Goal: Information Seeking & Learning: Learn about a topic

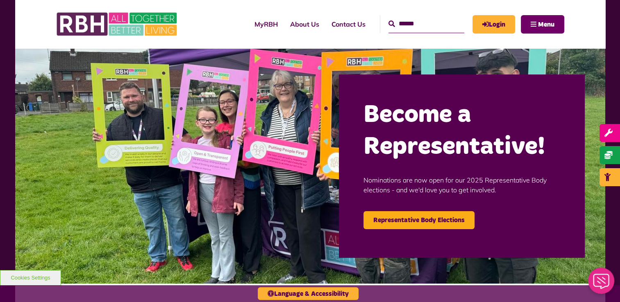
click at [546, 23] on span "Menu" at bounding box center [546, 24] width 16 height 7
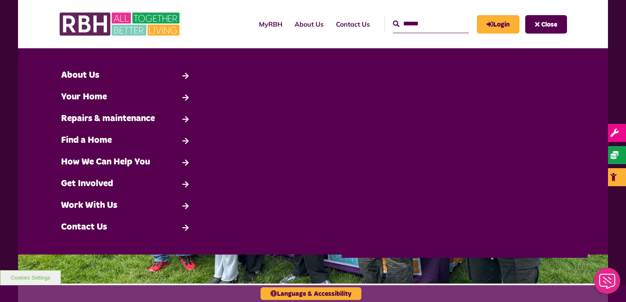
click at [541, 25] on span "Close" at bounding box center [549, 24] width 16 height 7
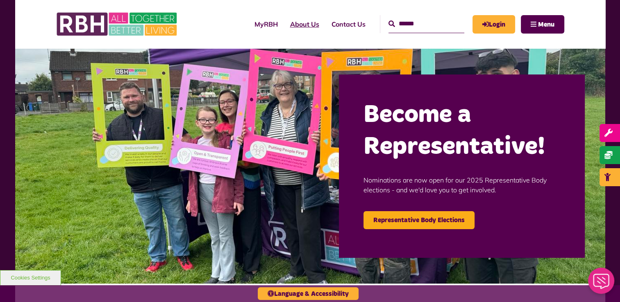
click at [292, 25] on link "About Us" at bounding box center [304, 24] width 41 height 22
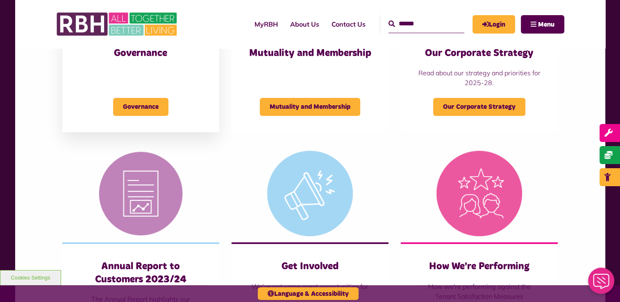
scroll to position [328, 0]
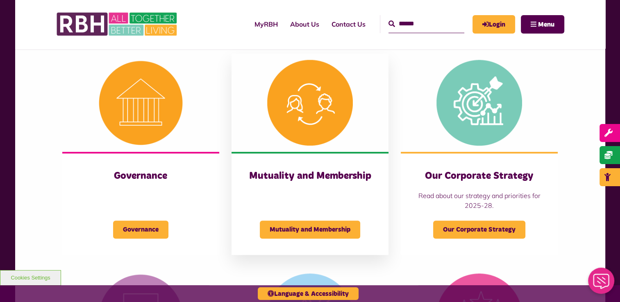
click at [312, 90] on img at bounding box center [309, 103] width 157 height 98
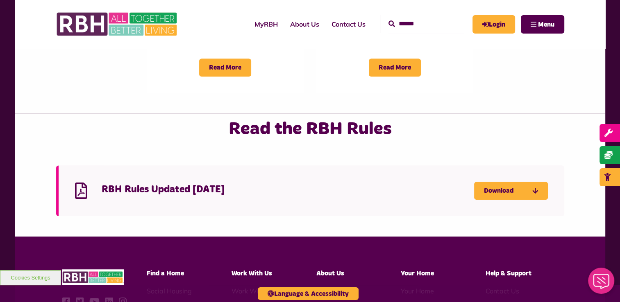
scroll to position [492, 0]
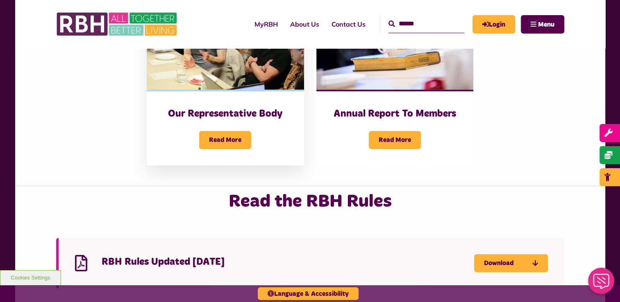
click at [249, 121] on div "Read More" at bounding box center [225, 135] width 124 height 28
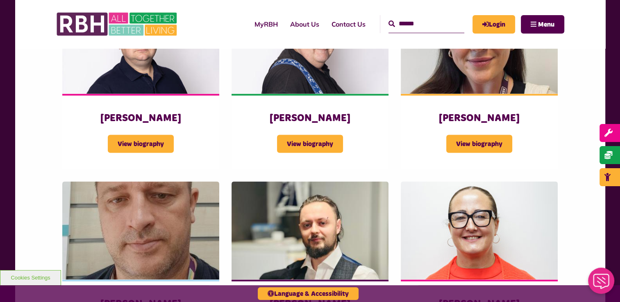
scroll to position [1515, 0]
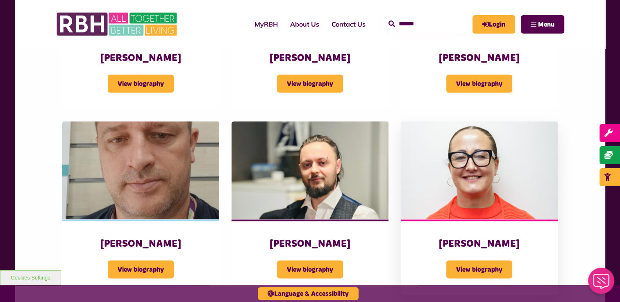
click at [465, 154] on img at bounding box center [479, 170] width 157 height 98
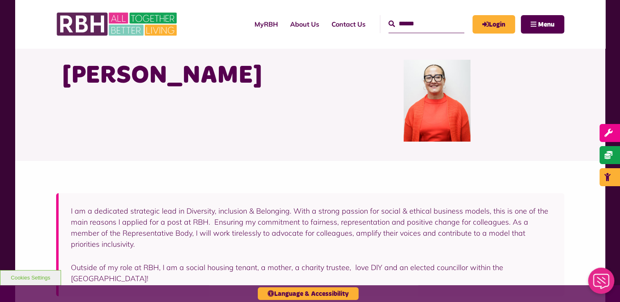
scroll to position [41, 0]
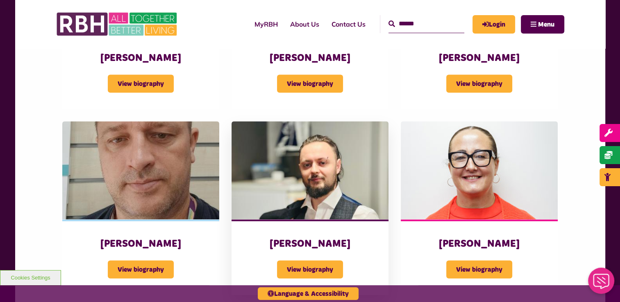
click at [295, 149] on img at bounding box center [309, 170] width 157 height 98
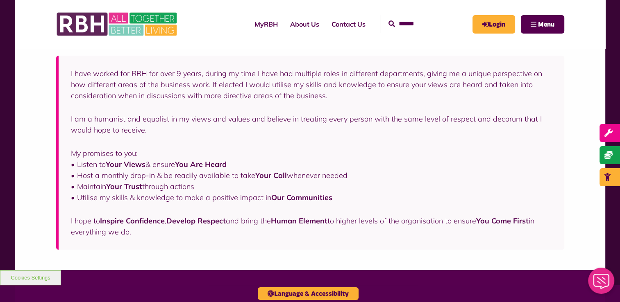
scroll to position [82, 0]
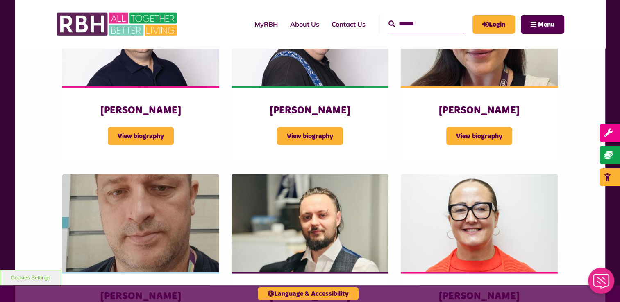
scroll to position [1490, 0]
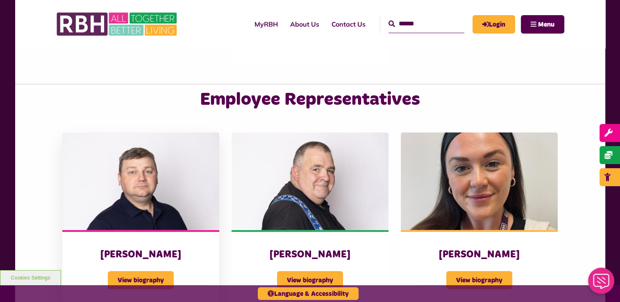
scroll to position [1318, 0]
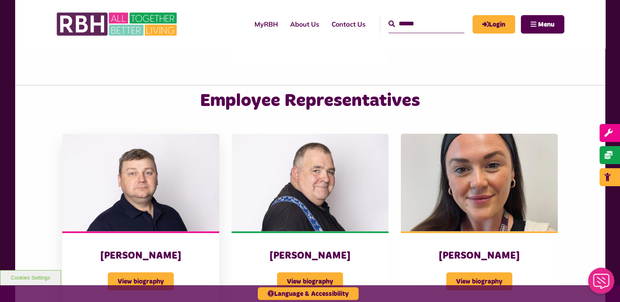
click at [156, 134] on img at bounding box center [140, 183] width 157 height 98
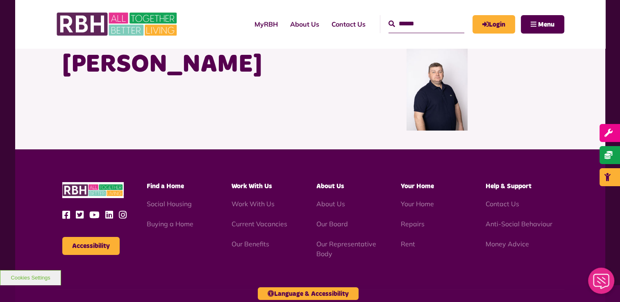
scroll to position [82, 0]
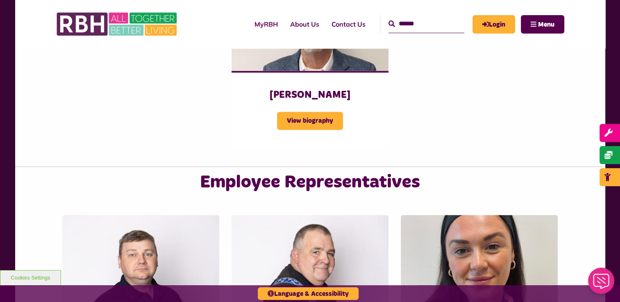
scroll to position [1334, 0]
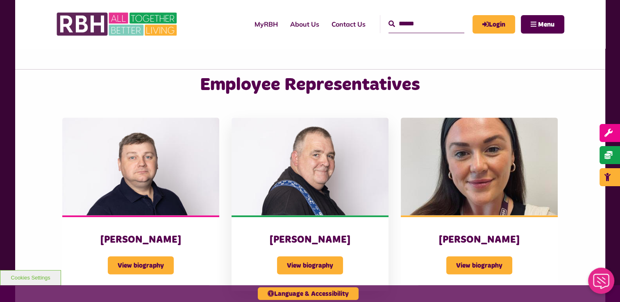
click at [345, 118] on img at bounding box center [309, 167] width 157 height 98
click at [477, 118] on img at bounding box center [479, 167] width 157 height 98
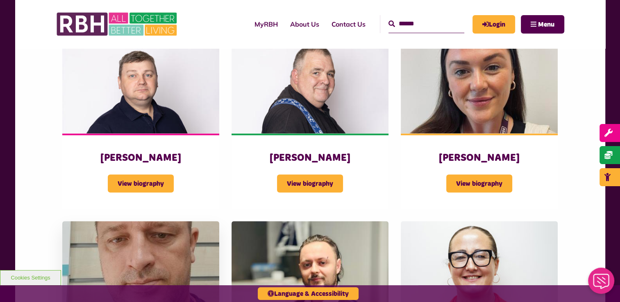
click at [144, 221] on img at bounding box center [140, 270] width 157 height 98
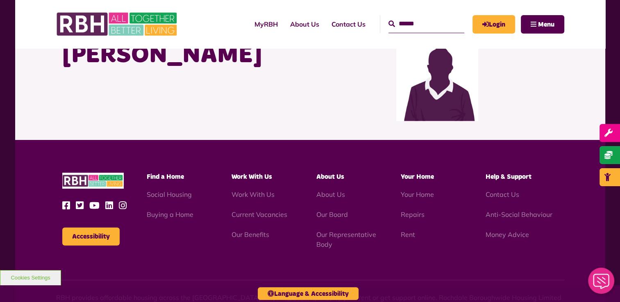
scroll to position [82, 0]
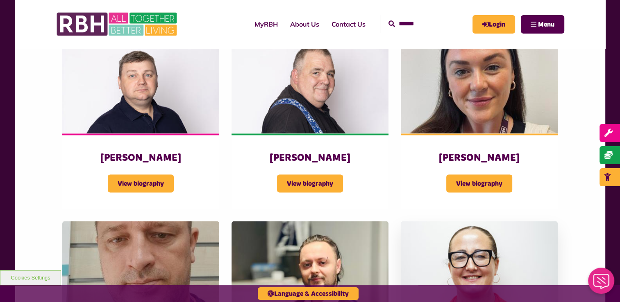
click at [508, 221] on img at bounding box center [479, 270] width 157 height 98
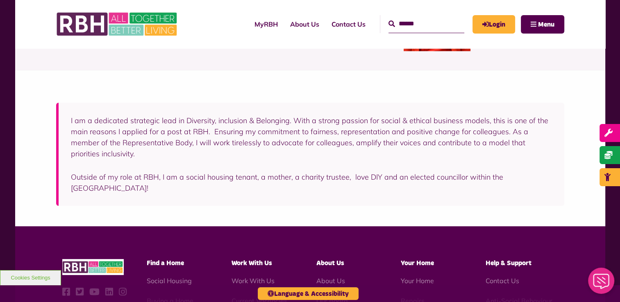
scroll to position [82, 0]
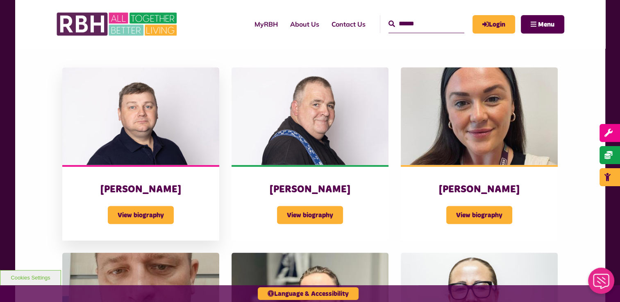
scroll to position [1293, 0]
